Goal: Task Accomplishment & Management: Use online tool/utility

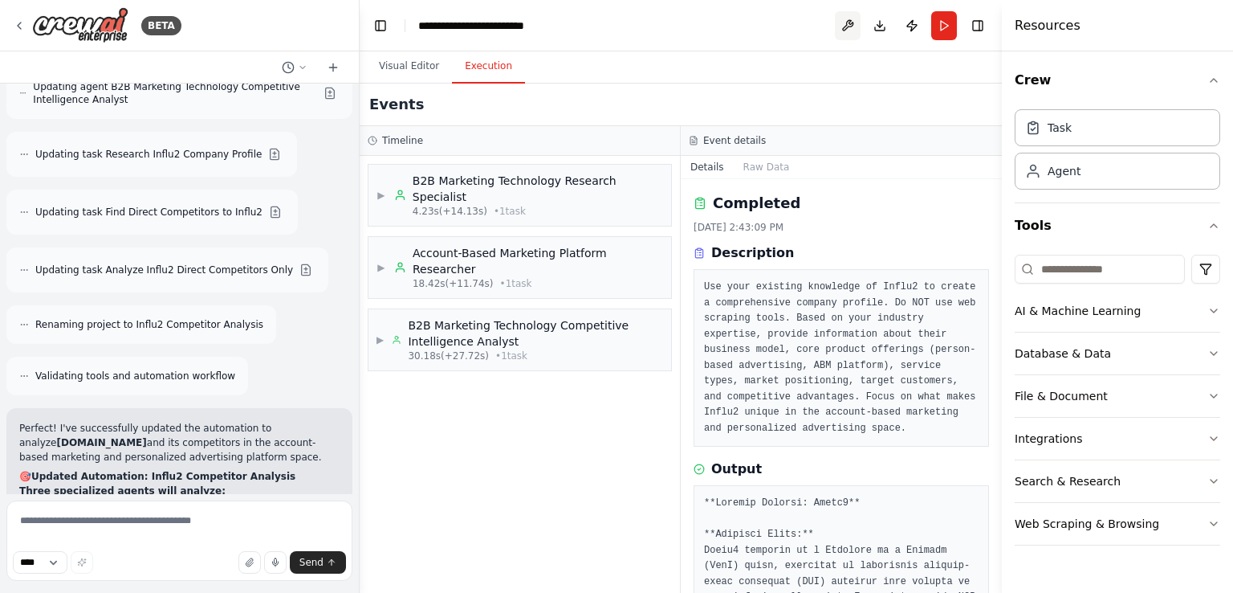
click at [846, 23] on button at bounding box center [848, 25] width 26 height 29
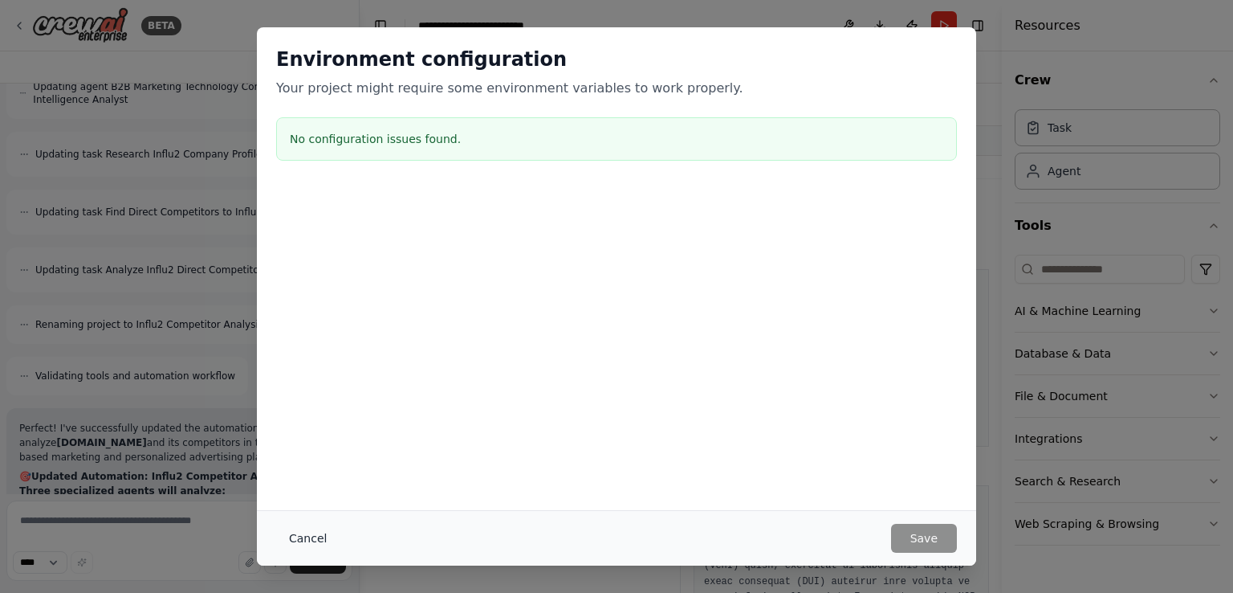
click at [308, 531] on button "Cancel" at bounding box center [307, 538] width 63 height 29
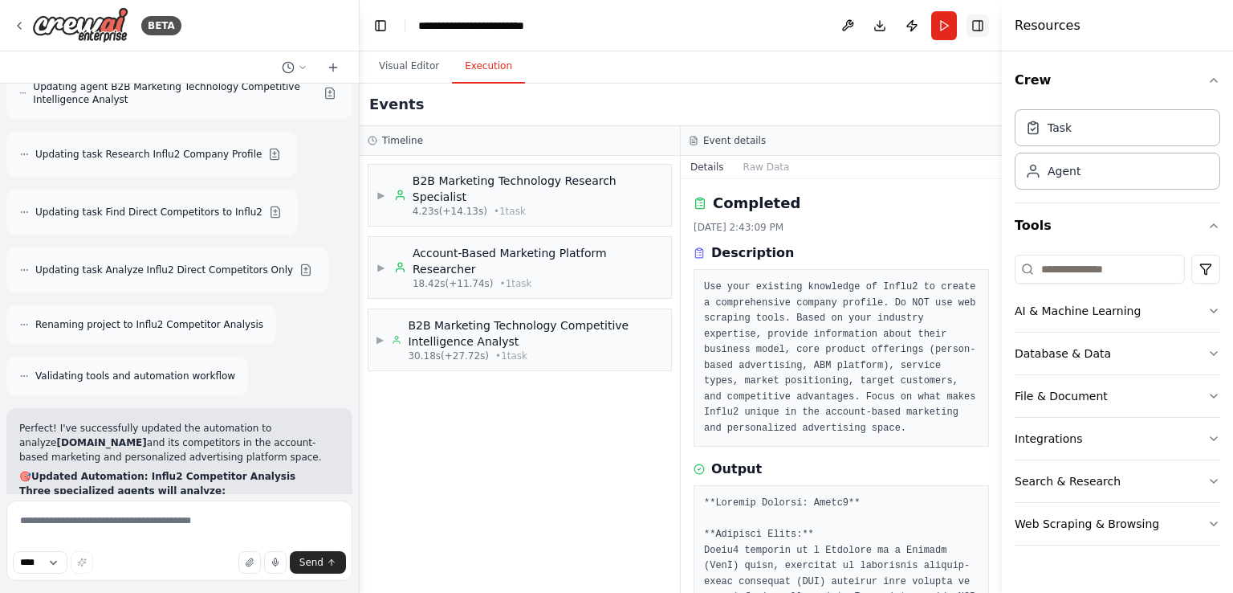
click at [980, 26] on button "Toggle Right Sidebar" at bounding box center [978, 25] width 22 height 22
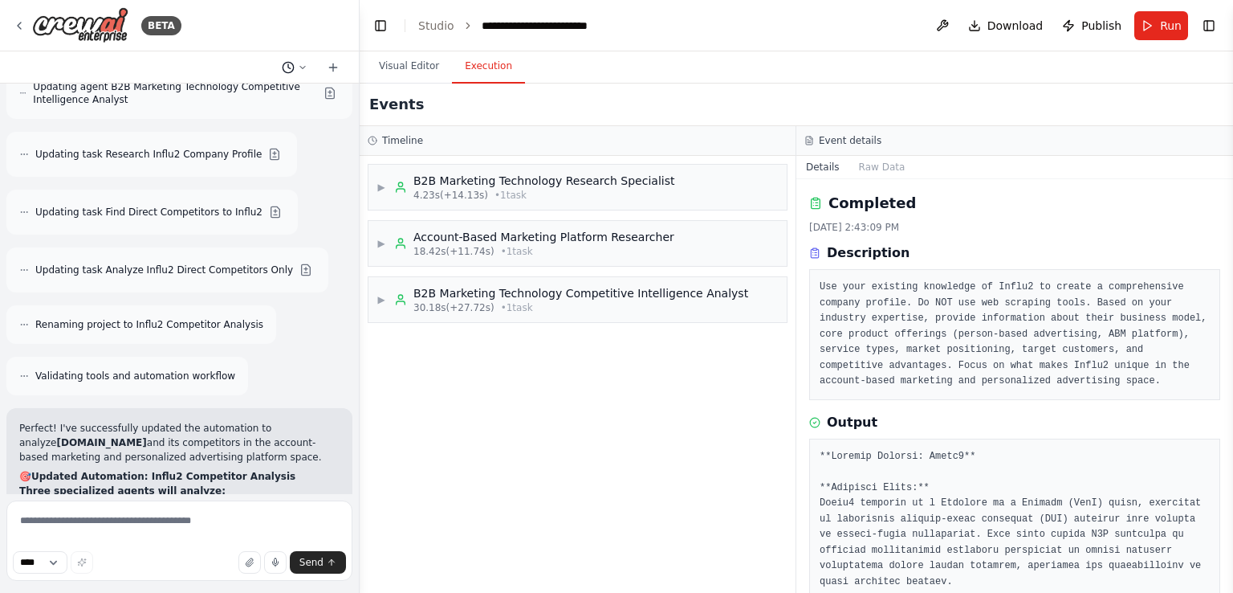
click at [306, 68] on icon at bounding box center [303, 68] width 10 height 10
click at [299, 65] on div at bounding box center [180, 296] width 360 height 593
click at [26, 22] on div "BETA" at bounding box center [97, 25] width 169 height 36
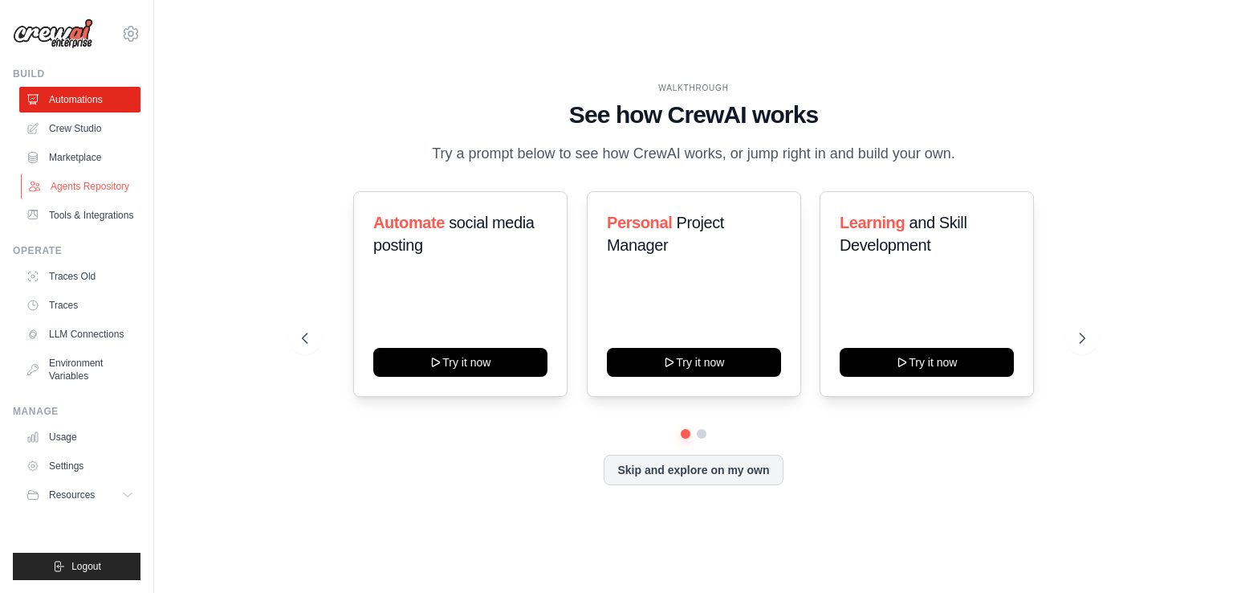
click at [85, 190] on link "Agents Repository" at bounding box center [81, 186] width 121 height 26
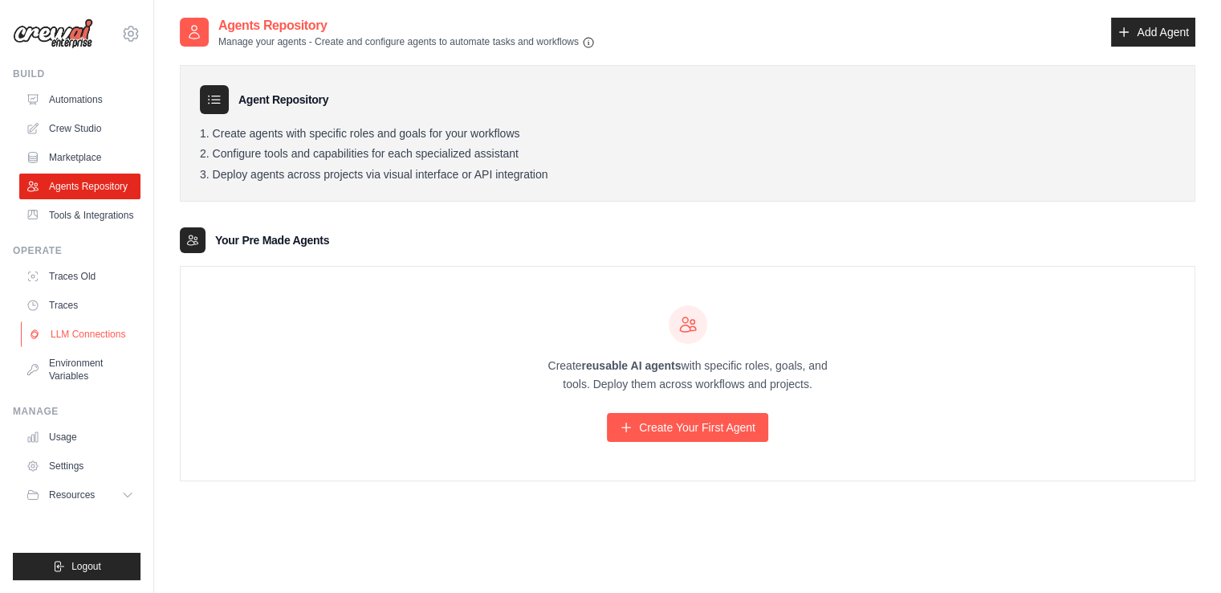
scroll to position [32, 0]
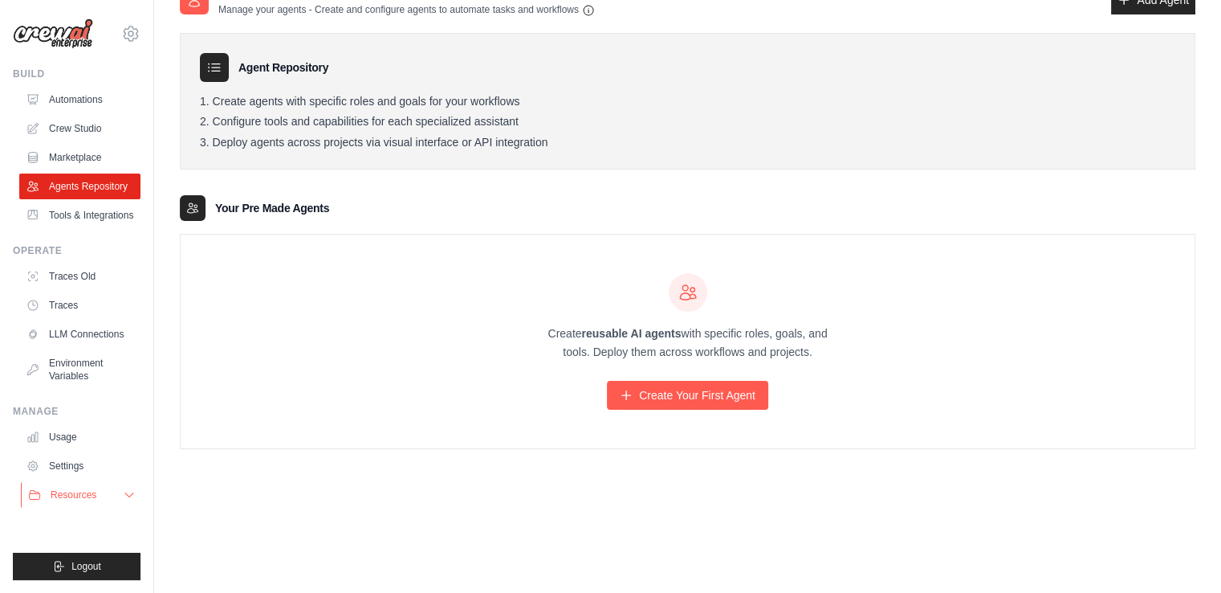
click at [117, 503] on button "Resources" at bounding box center [81, 495] width 121 height 26
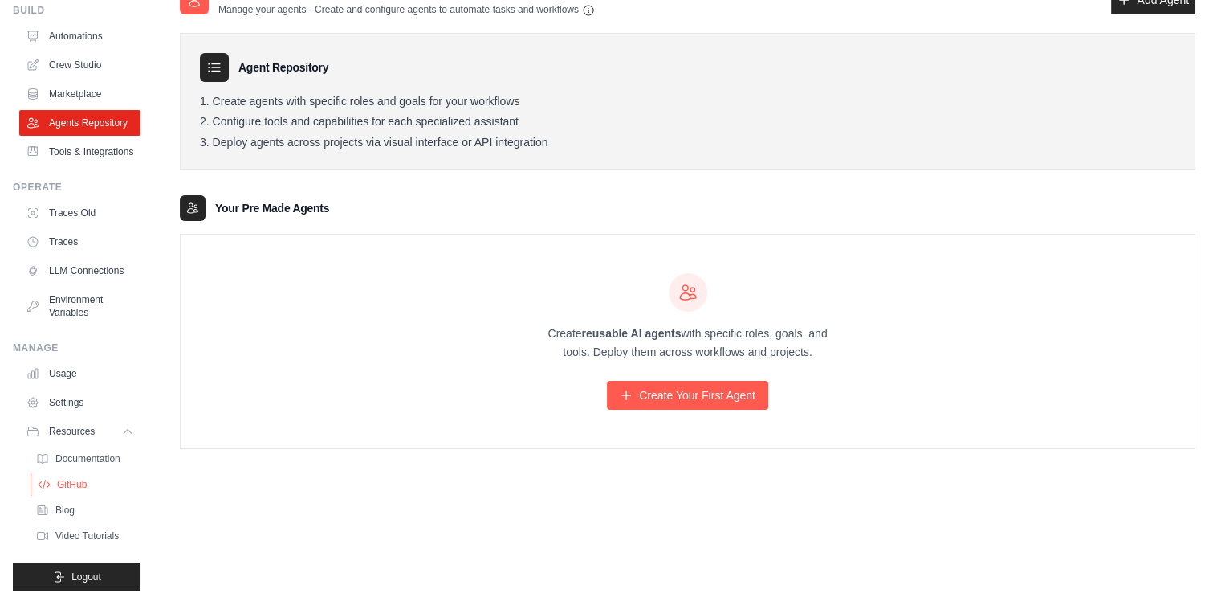
scroll to position [112, 0]
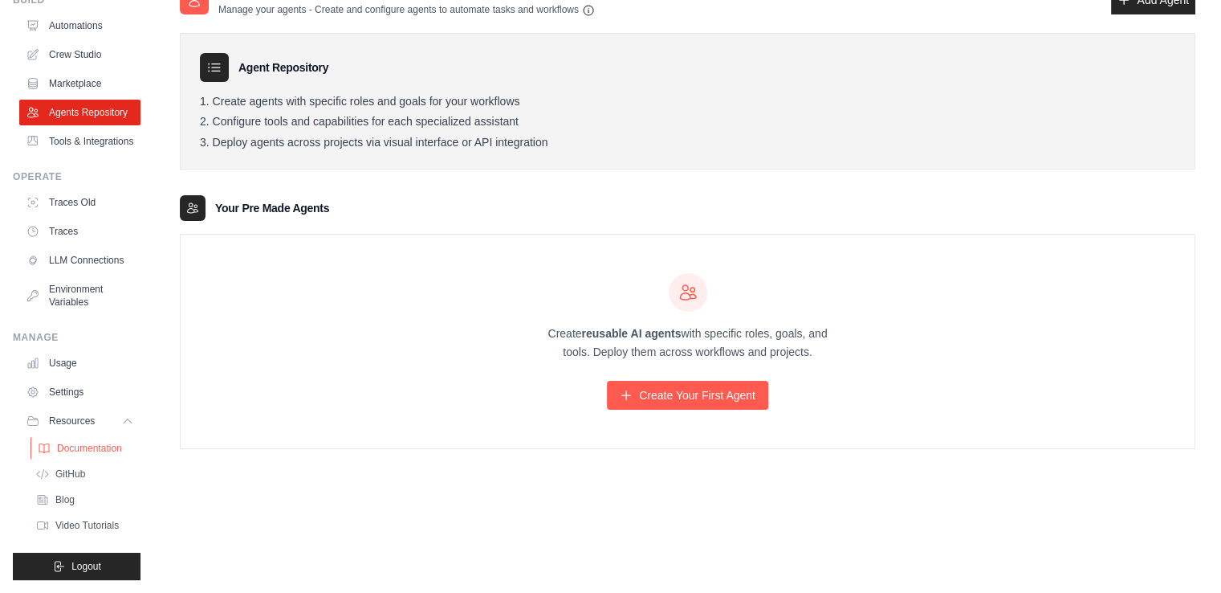
click at [104, 447] on span "Documentation" at bounding box center [89, 448] width 65 height 13
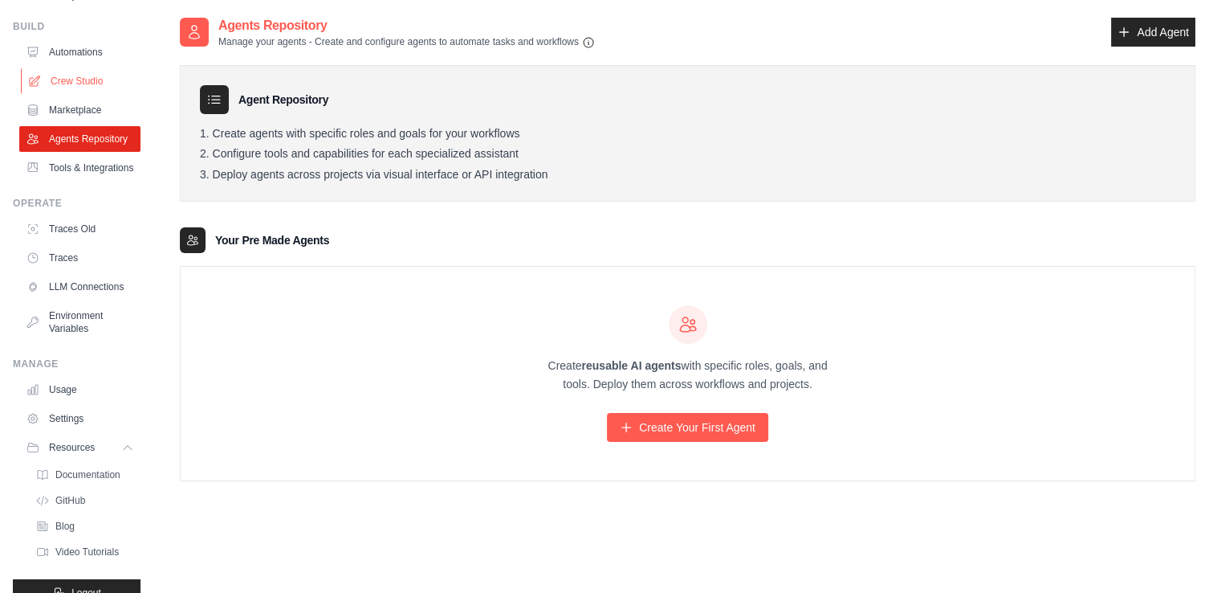
scroll to position [0, 0]
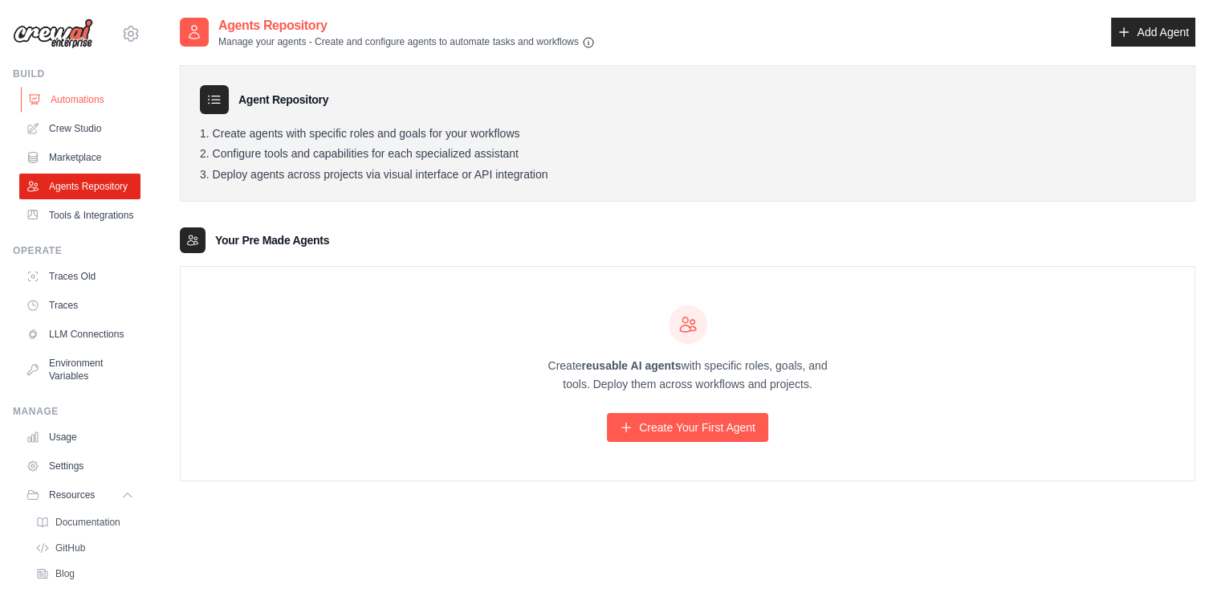
click at [75, 97] on link "Automations" at bounding box center [81, 100] width 121 height 26
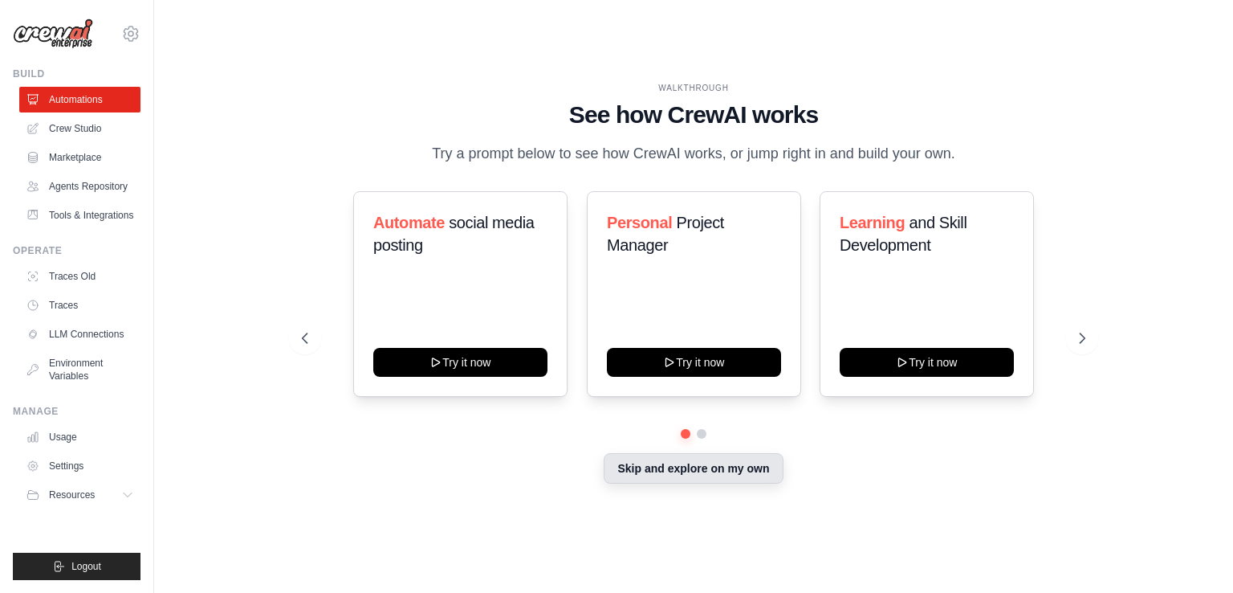
click at [731, 476] on button "Skip and explore on my own" at bounding box center [693, 468] width 179 height 31
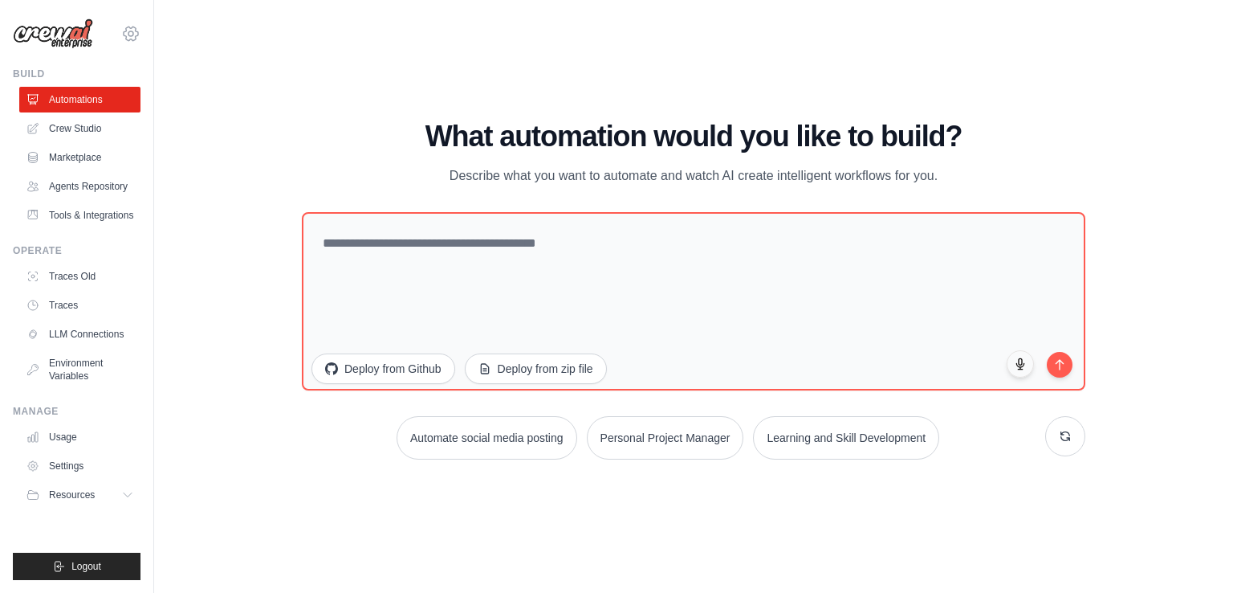
click at [132, 38] on icon at bounding box center [130, 33] width 19 height 19
click at [128, 33] on icon at bounding box center [130, 33] width 19 height 19
click at [171, 75] on div "[EMAIL_ADDRESS][DOMAIN_NAME]" at bounding box center [197, 61] width 153 height 35
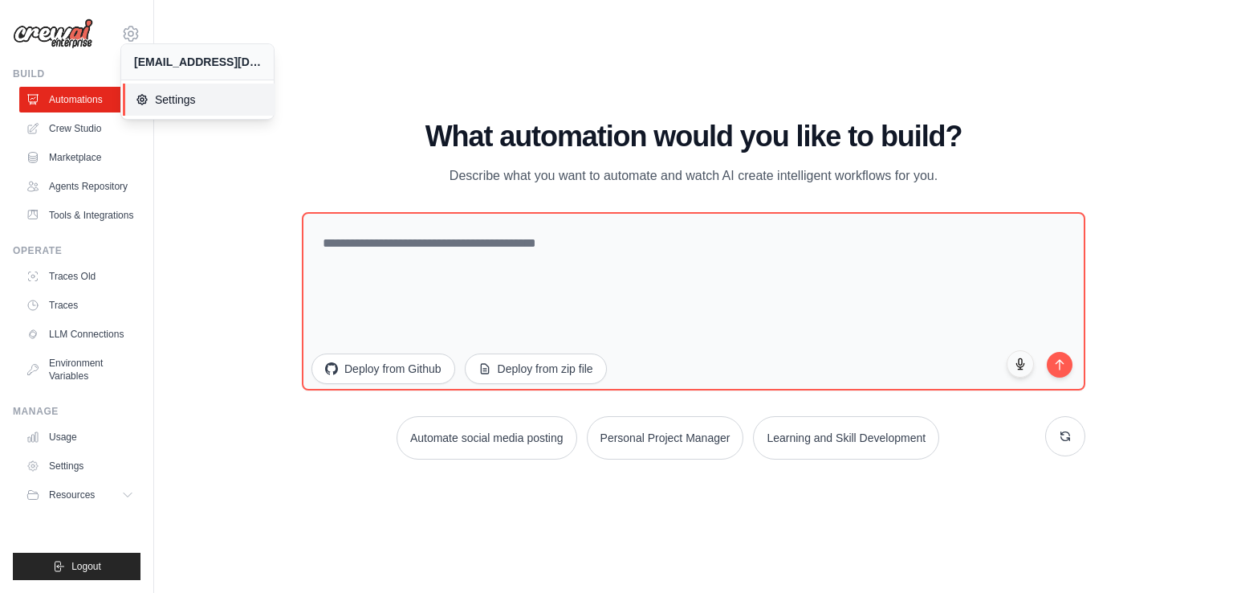
click at [173, 97] on span "Settings" at bounding box center [199, 100] width 127 height 16
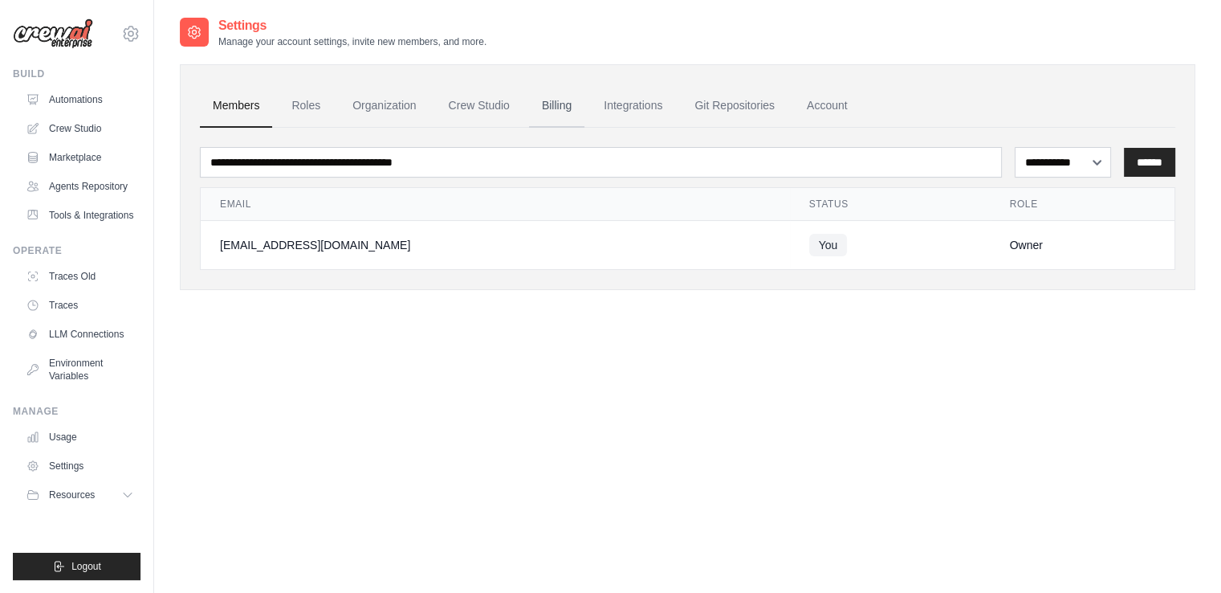
click at [560, 103] on link "Billing" at bounding box center [556, 105] width 55 height 43
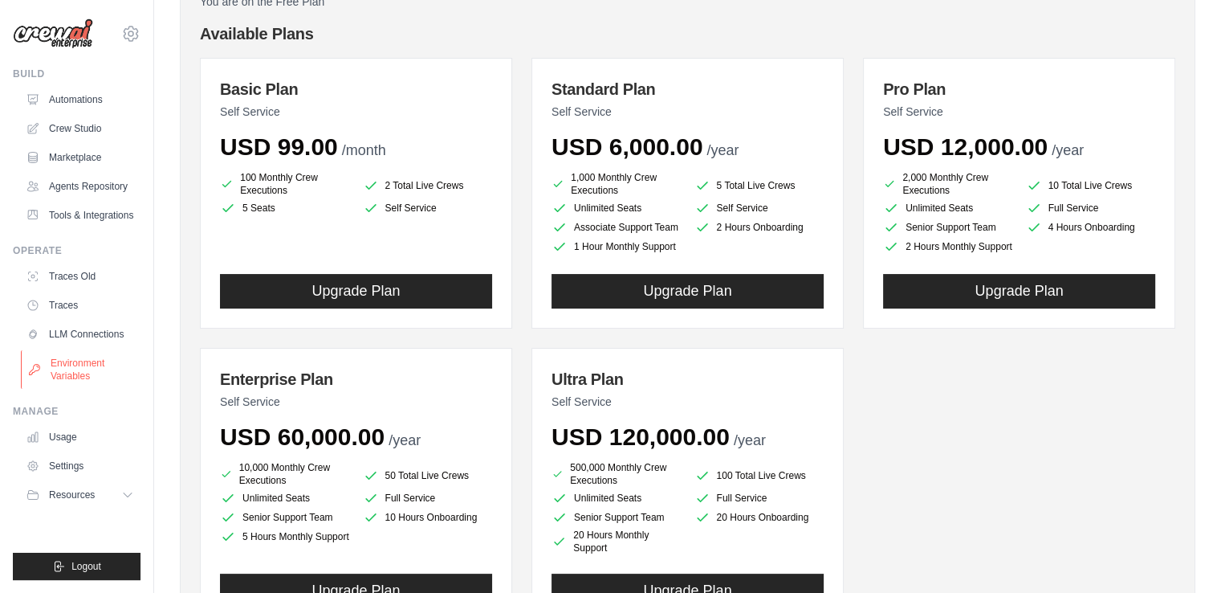
scroll to position [295, 0]
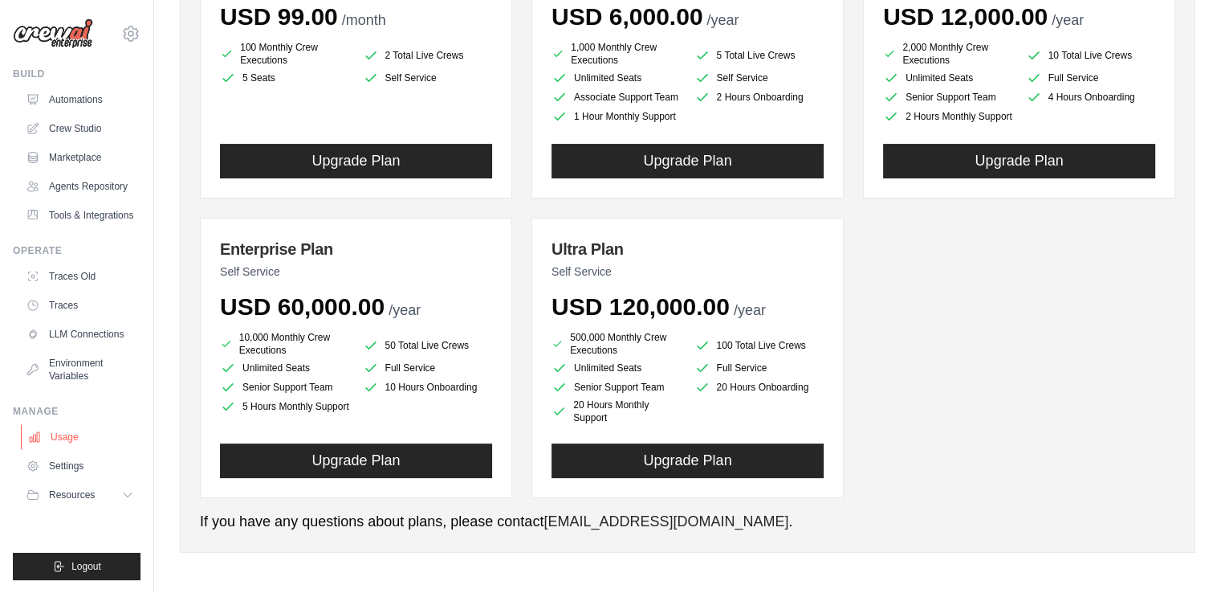
click at [68, 438] on link "Usage" at bounding box center [81, 437] width 121 height 26
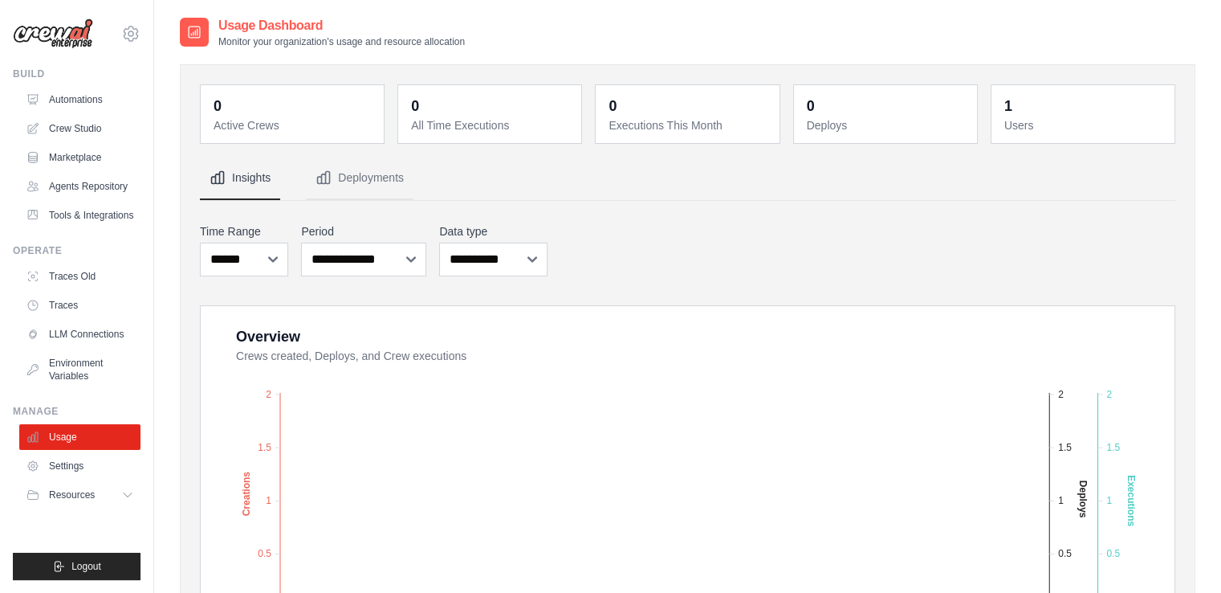
click at [1037, 107] on dd "1" at bounding box center [1085, 106] width 161 height 22
click at [75, 101] on link "Automations" at bounding box center [81, 100] width 121 height 26
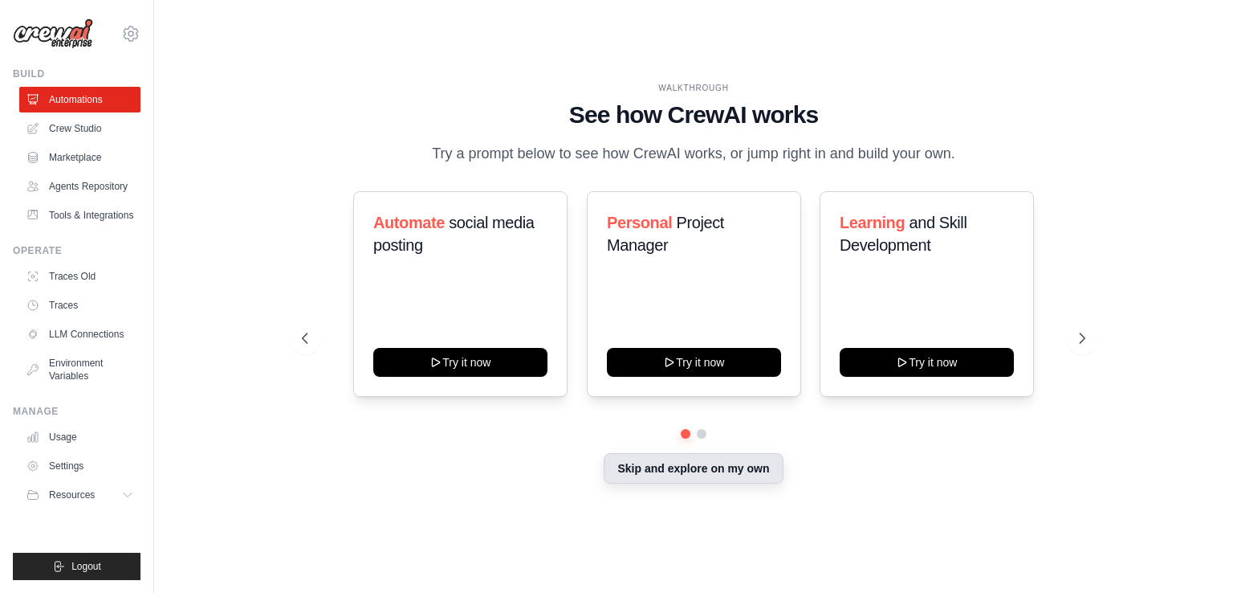
click at [691, 470] on button "Skip and explore on my own" at bounding box center [693, 468] width 179 height 31
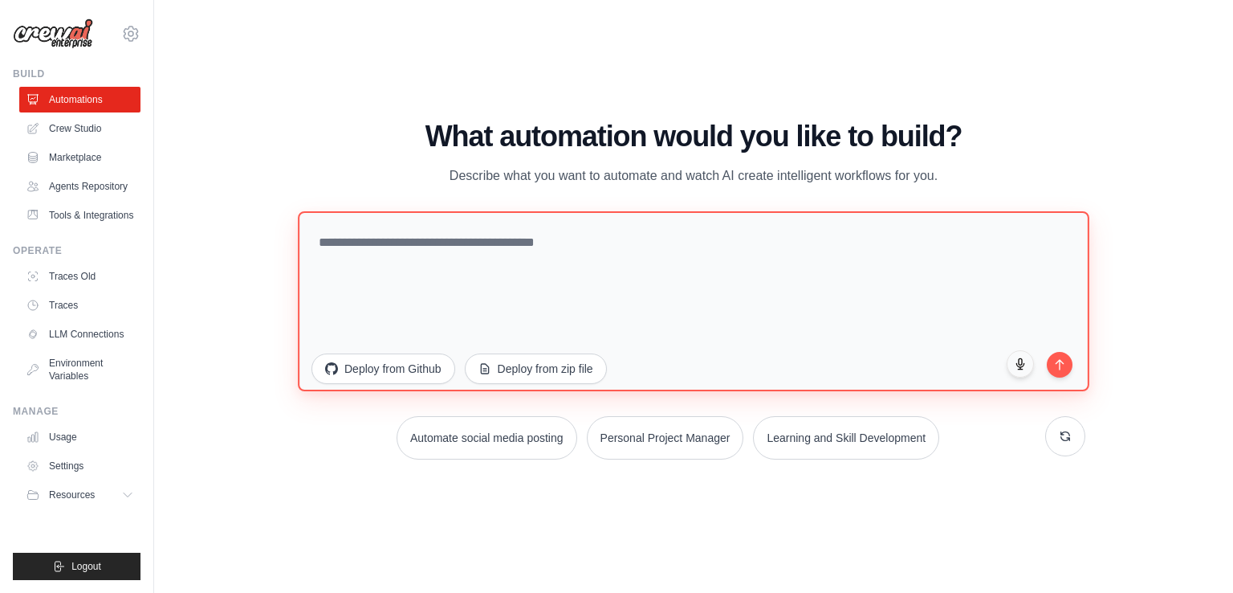
click at [404, 246] on textarea at bounding box center [694, 301] width 792 height 180
type textarea "**********"
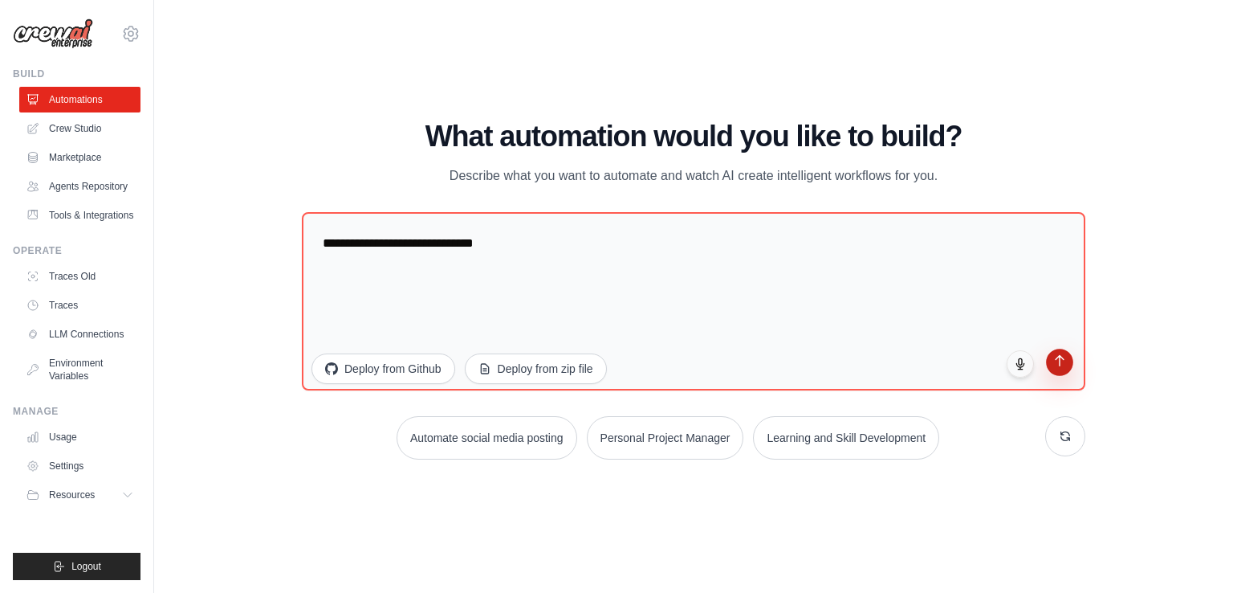
click at [1063, 364] on icon "submit" at bounding box center [1061, 361] width 14 height 14
